Goal: Information Seeking & Learning: Learn about a topic

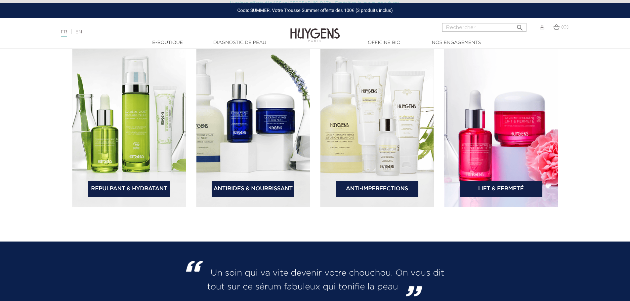
scroll to position [1025, 0]
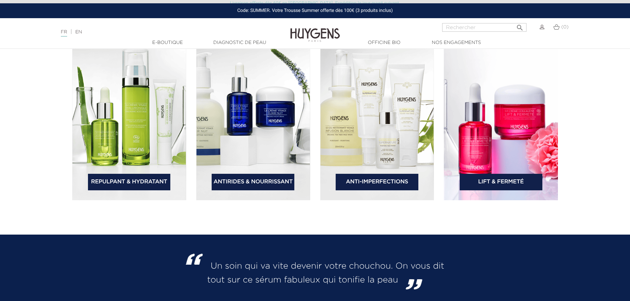
click at [240, 182] on link "Antirides & Nourrissant" at bounding box center [253, 182] width 83 height 17
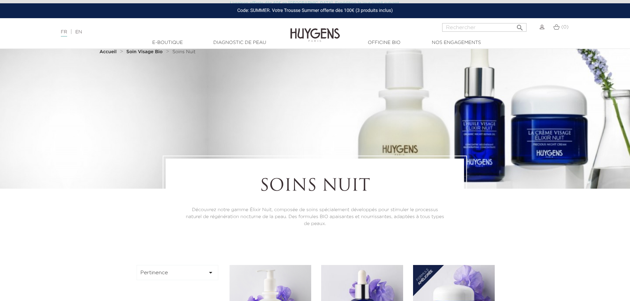
scroll to position [33, 0]
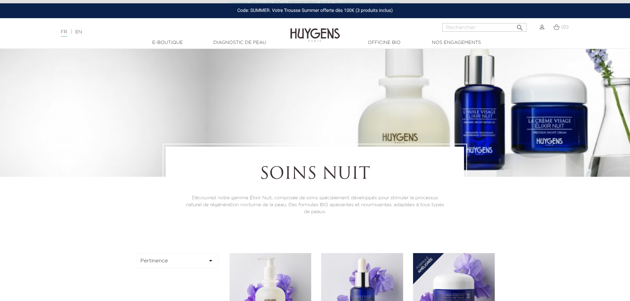
drag, startPoint x: 334, startPoint y: 219, endPoint x: 182, endPoint y: 197, distance: 154.0
click at [182, 197] on div "Soins Nuit Découvrez notre gamme Élixir Nuit, composée de soins spécialement dé…" at bounding box center [315, 190] width 298 height 87
copy p "Découvrez notre gamme Élixir Nuit, composée de soins spécialement développés po…"
